Goal: Answer question/provide support

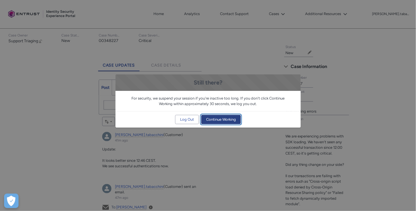
click at [217, 120] on span "Continue Working" at bounding box center [221, 119] width 30 height 9
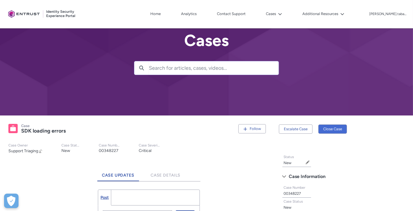
scroll to position [7, 0]
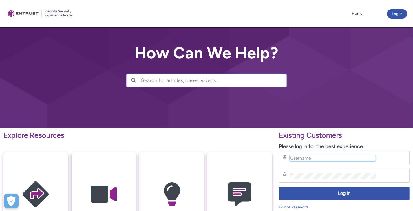
paste input "[PERSON_NAME][EMAIL_ADDRESS][DOMAIN_NAME]"
type input "[PERSON_NAME][EMAIL_ADDRESS][DOMAIN_NAME]"
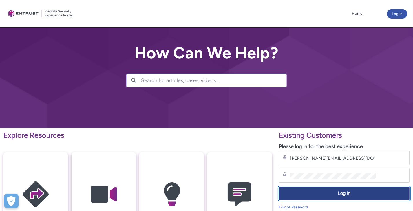
click at [329, 193] on span "Log in" at bounding box center [344, 193] width 123 height 7
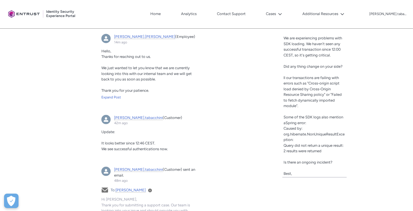
scroll to position [213, 0]
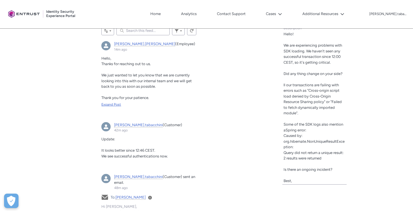
click at [111, 103] on div "Expand Post" at bounding box center [148, 104] width 95 height 5
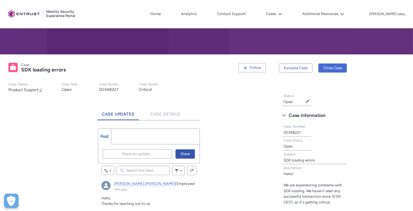
scroll to position [60, 0]
